Goal: Book appointment/travel/reservation

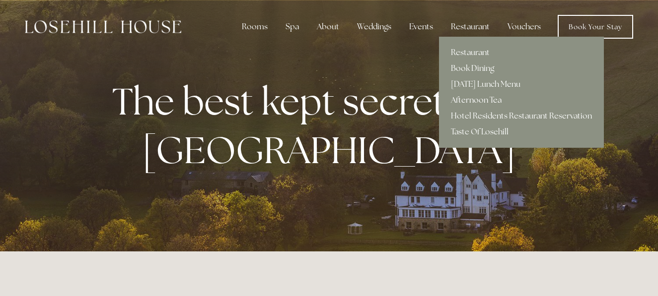
click at [470, 101] on link "Afternoon Tea" at bounding box center [521, 100] width 165 height 16
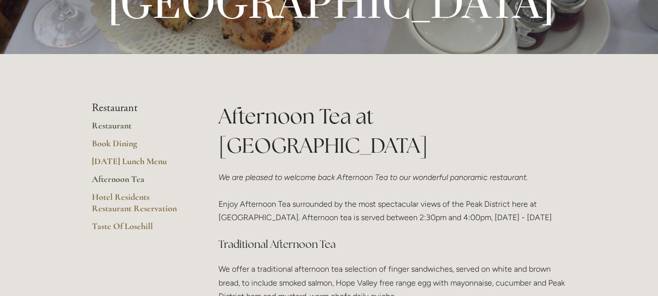
scroll to position [199, 0]
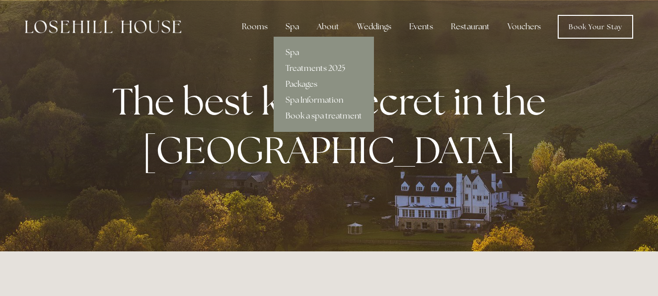
click at [297, 27] on div "Spa" at bounding box center [291, 27] width 29 height 20
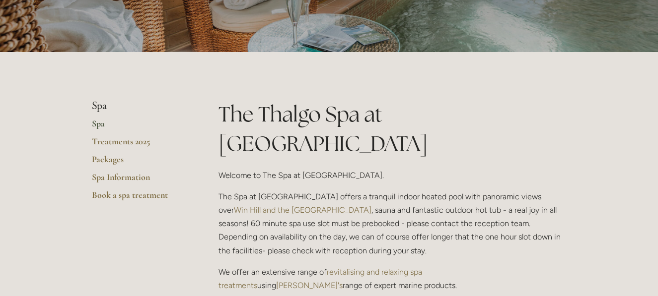
scroll to position [149, 0]
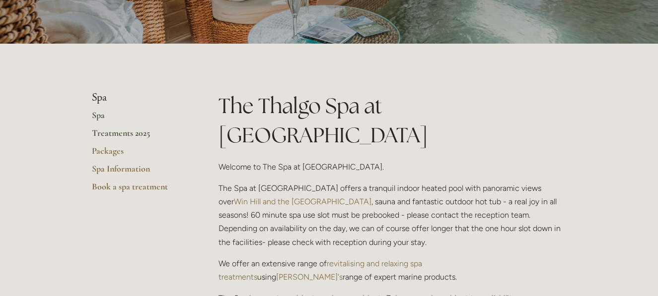
click at [126, 133] on link "Treatments 2025" at bounding box center [139, 137] width 95 height 18
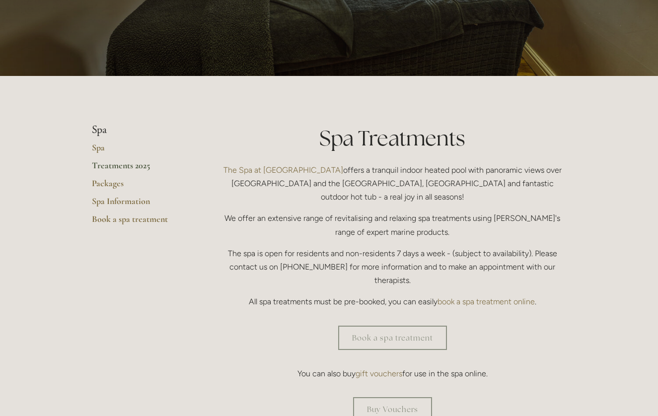
scroll to position [149, 0]
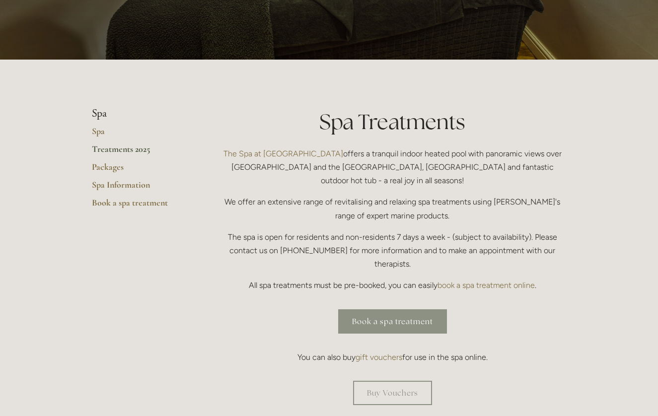
click at [410, 296] on link "Book a spa treatment" at bounding box center [392, 321] width 109 height 24
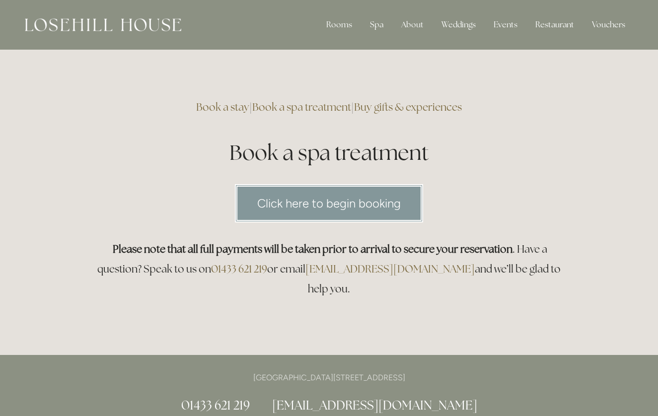
click at [361, 200] on link "Click here to begin booking" at bounding box center [329, 203] width 188 height 38
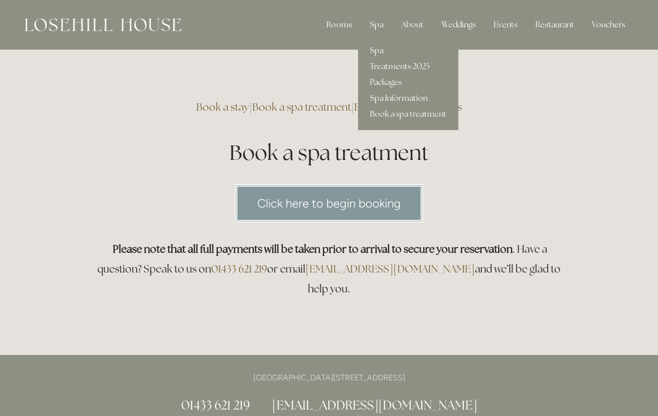
click at [389, 98] on link "Spa Information" at bounding box center [408, 98] width 100 height 16
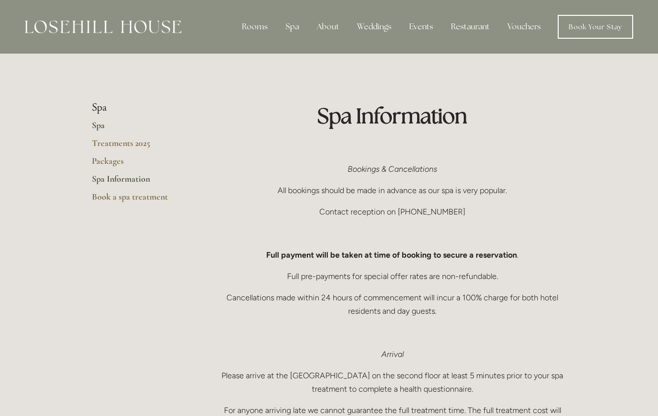
click at [98, 125] on link "Spa" at bounding box center [139, 129] width 95 height 18
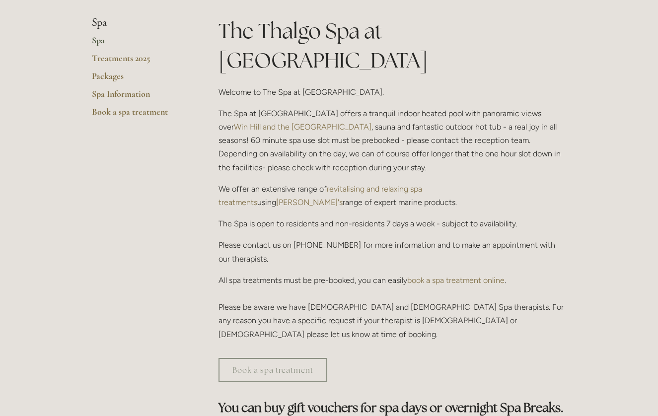
scroll to position [248, 0]
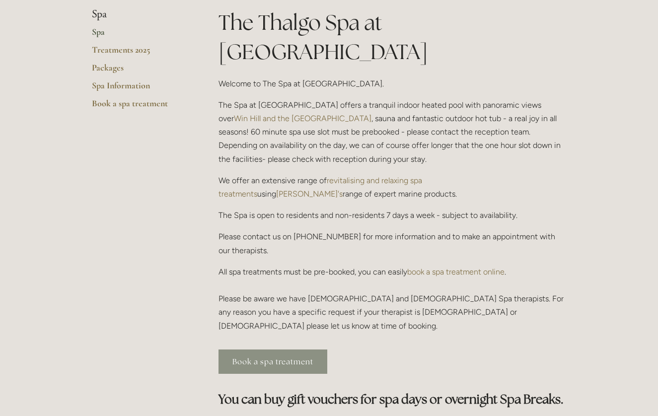
click at [301, 349] on link "Book a spa treatment" at bounding box center [272, 361] width 109 height 24
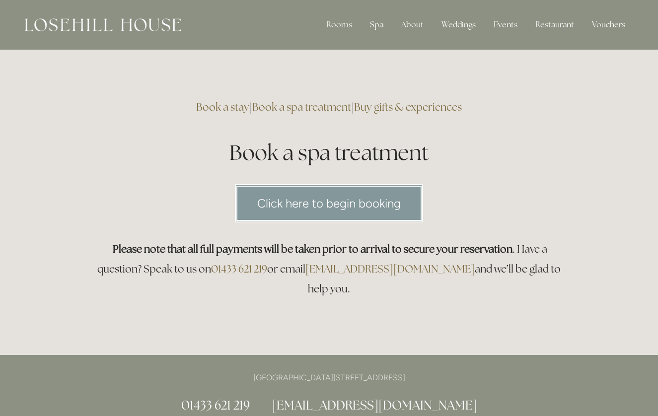
click at [280, 106] on link "Book a spa treatment" at bounding box center [301, 106] width 99 height 13
click at [396, 104] on link "Buy gifts & experiences" at bounding box center [408, 106] width 108 height 13
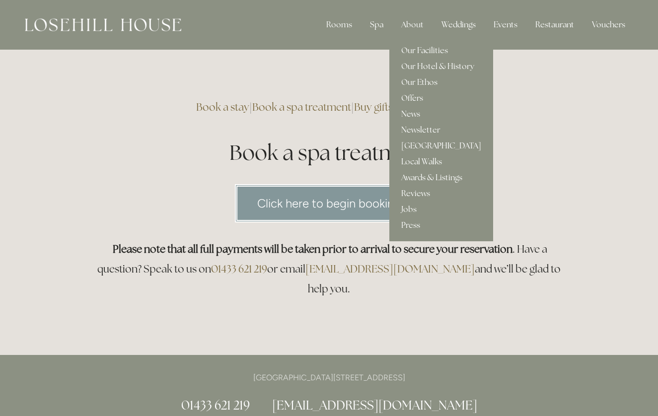
click at [418, 145] on link "[GEOGRAPHIC_DATA]" at bounding box center [441, 146] width 104 height 16
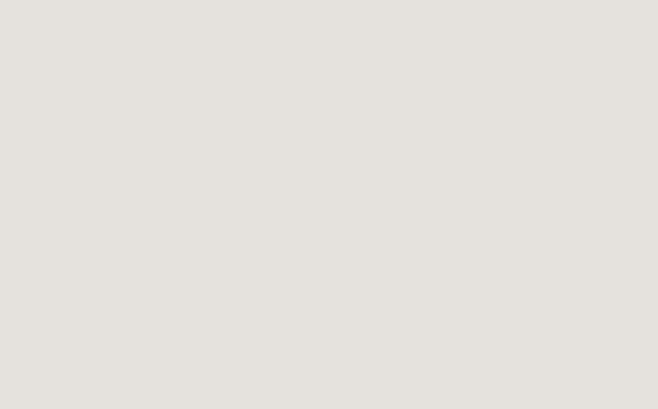
scroll to position [1003, 0]
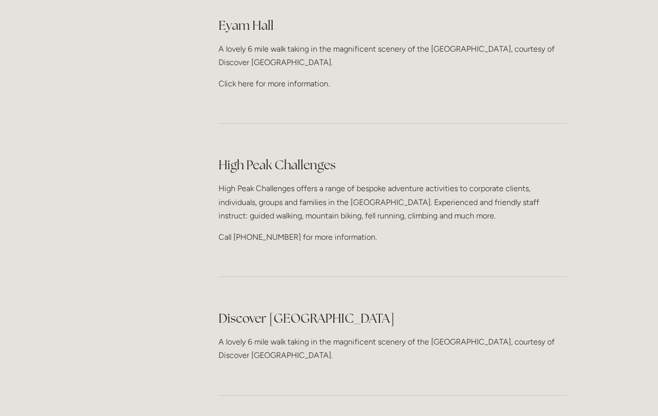
scroll to position [1638, 0]
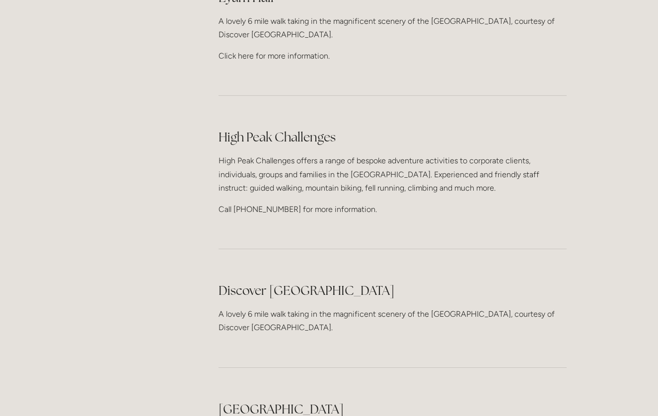
click at [330, 273] on div "Discover Derbyshire Hope Walk A lovely 6 mile walk taking in the magnificent sc…" at bounding box center [392, 307] width 365 height 69
click at [335, 282] on h2 "Discover [GEOGRAPHIC_DATA]" at bounding box center [392, 290] width 348 height 17
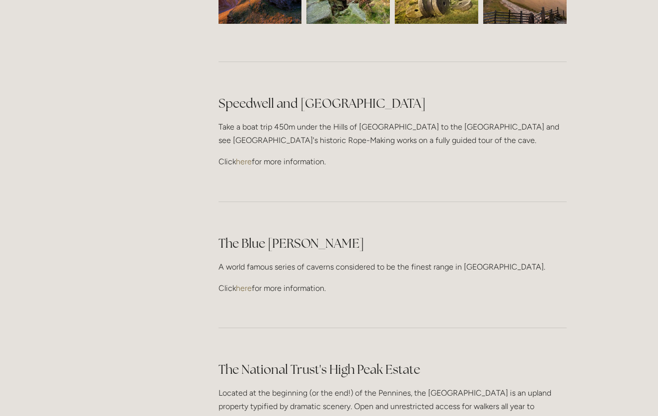
scroll to position [2780, 0]
